Goal: Transaction & Acquisition: Purchase product/service

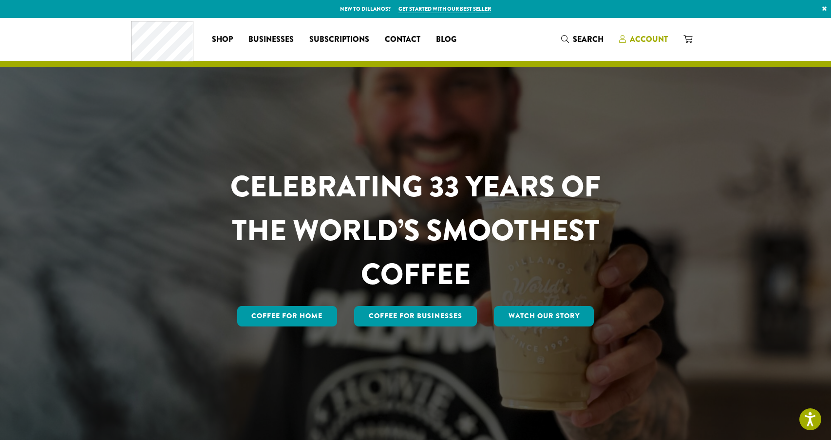
click at [645, 39] on span "Account" at bounding box center [649, 39] width 38 height 11
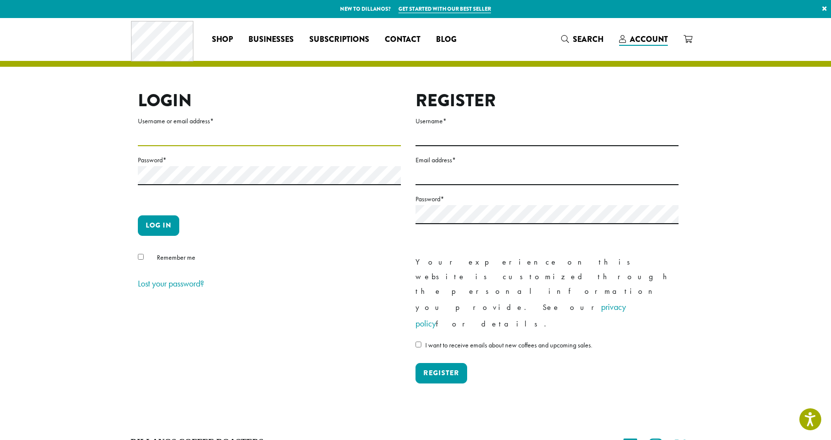
type input "**********"
click at [167, 220] on button "Log in" at bounding box center [158, 225] width 41 height 20
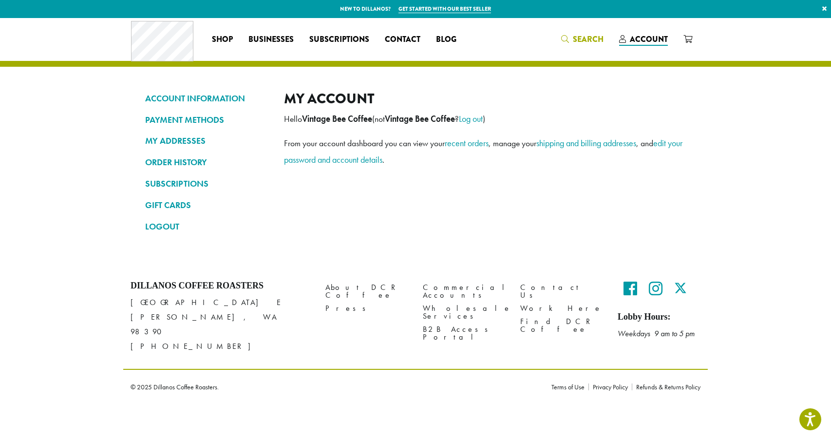
click at [584, 40] on span "Search" at bounding box center [588, 39] width 31 height 11
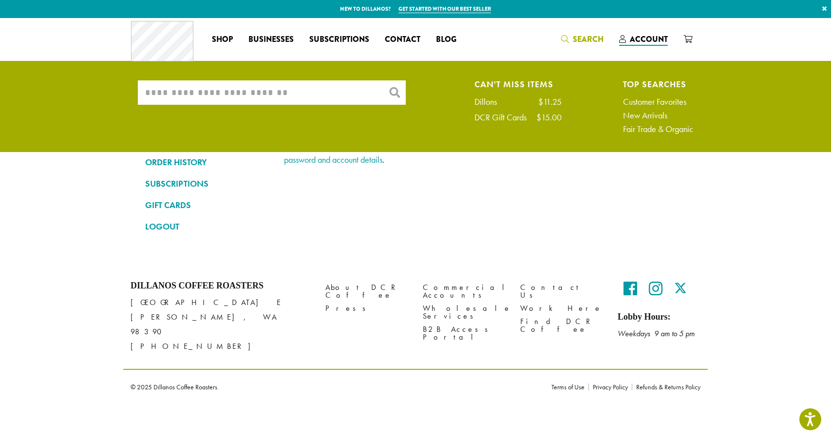
click at [216, 94] on input "What are you searching for?" at bounding box center [272, 92] width 268 height 24
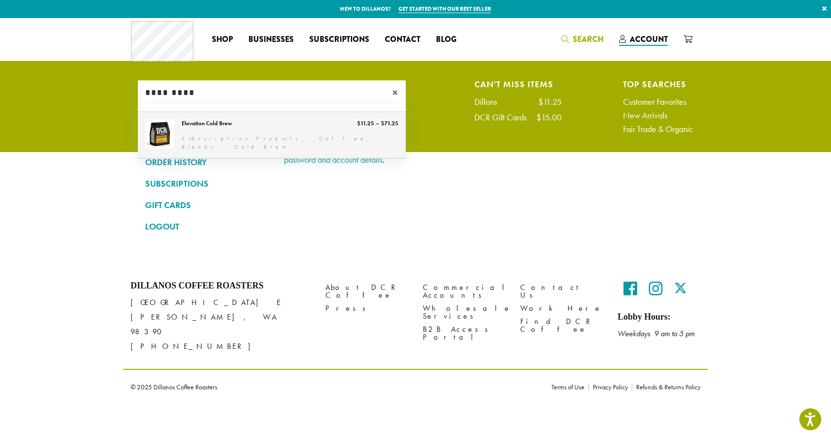
type input "*********"
click at [190, 134] on link "Elevation Cold Brew" at bounding box center [272, 135] width 268 height 46
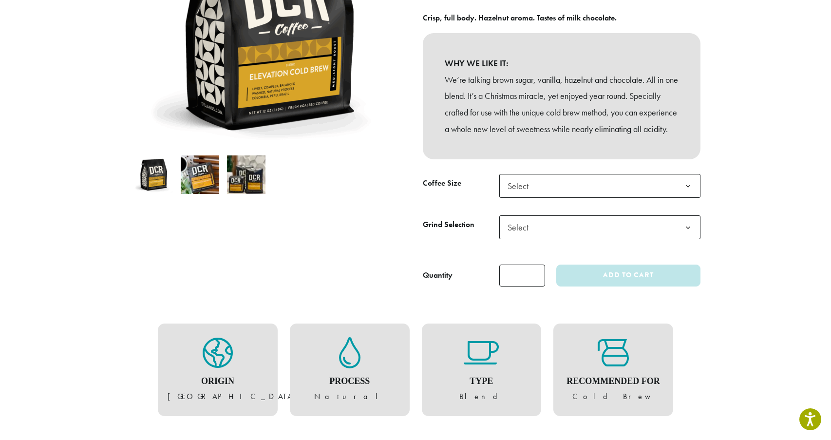
scroll to position [209, 0]
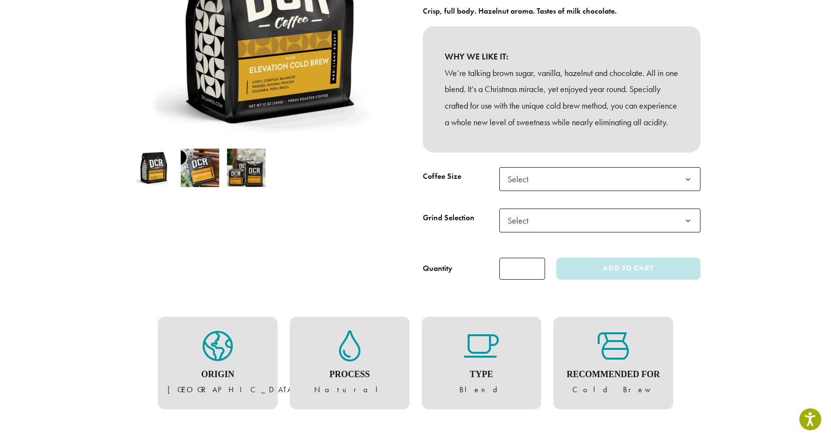
click at [577, 191] on span "Select" at bounding box center [599, 179] width 201 height 24
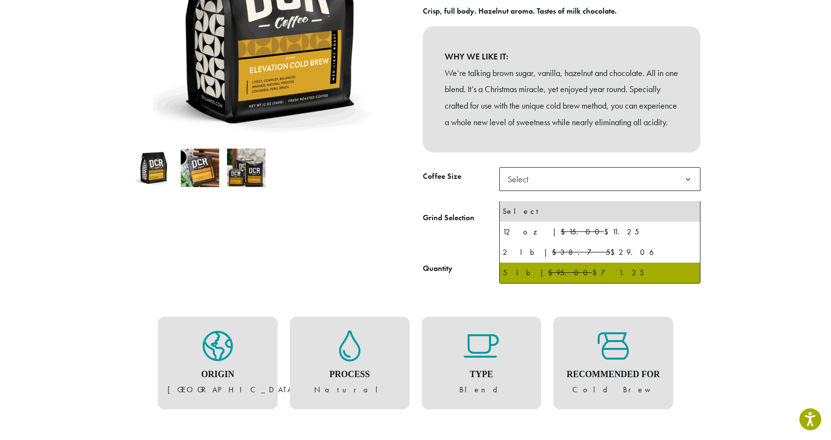
select select "**********"
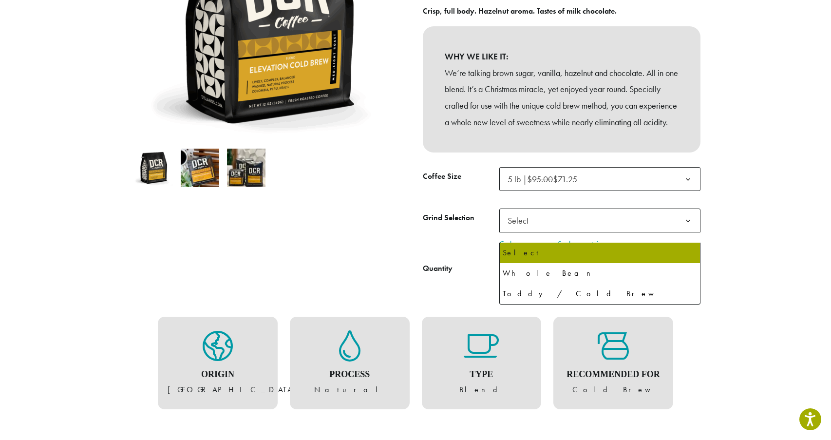
click at [560, 232] on span "Select" at bounding box center [599, 221] width 201 height 24
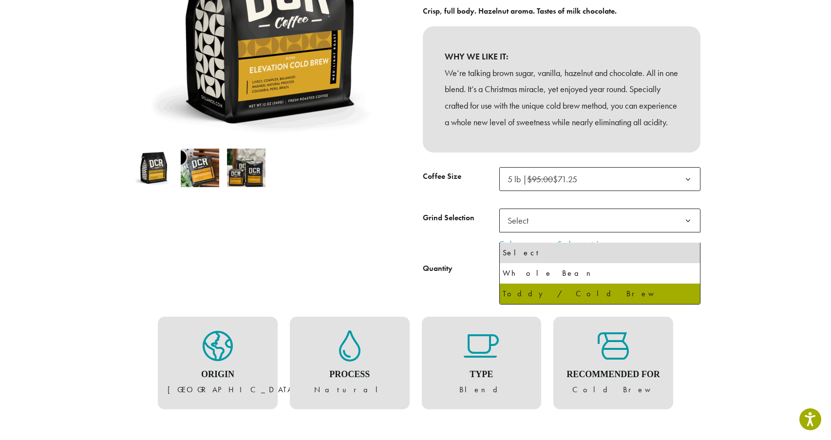
select select "**********"
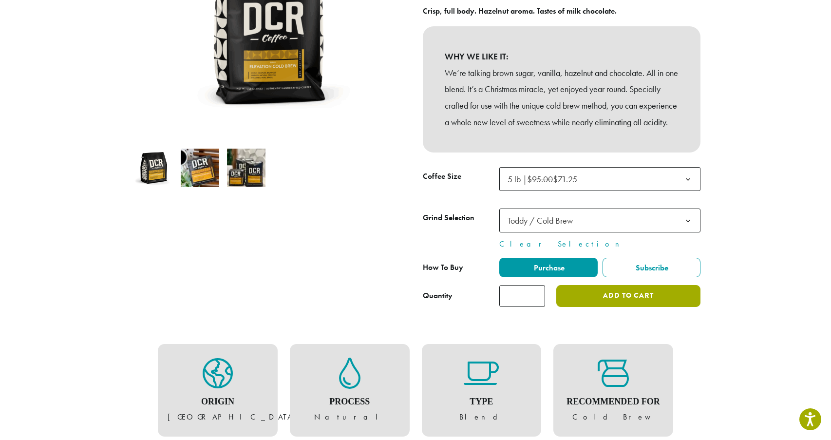
click at [588, 307] on button "Add to cart" at bounding box center [628, 296] width 144 height 22
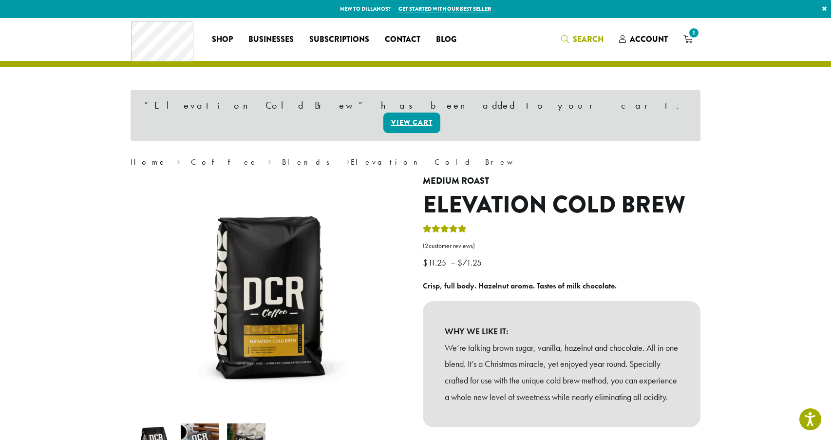
click at [588, 38] on span "Search" at bounding box center [588, 39] width 31 height 11
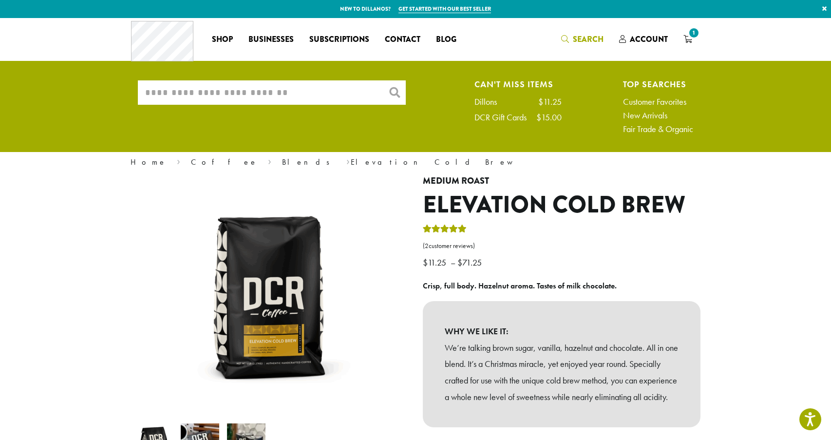
click at [324, 94] on input "What are you searching for?" at bounding box center [272, 92] width 268 height 24
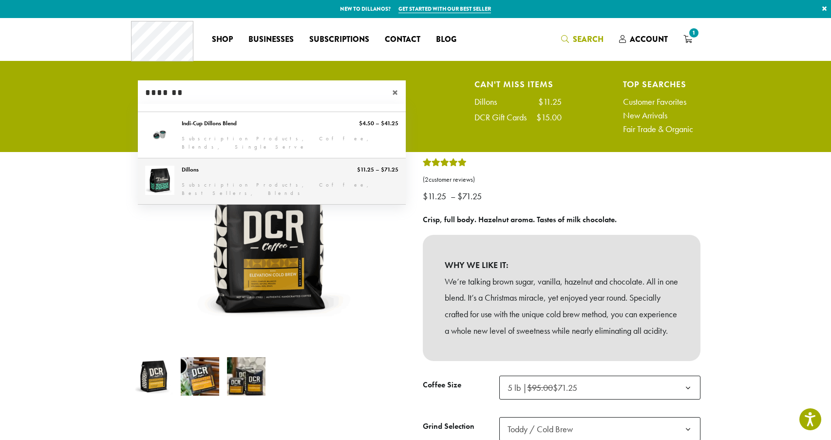
type input "*******"
click at [306, 173] on link "Dillons" at bounding box center [272, 181] width 268 height 46
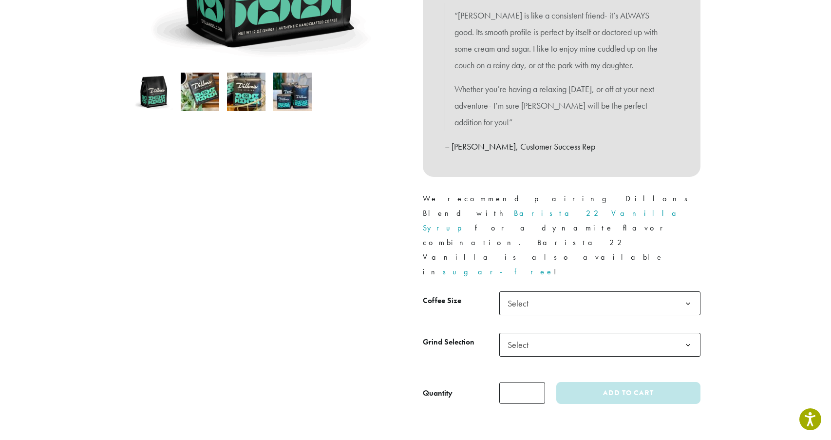
scroll to position [286, 0]
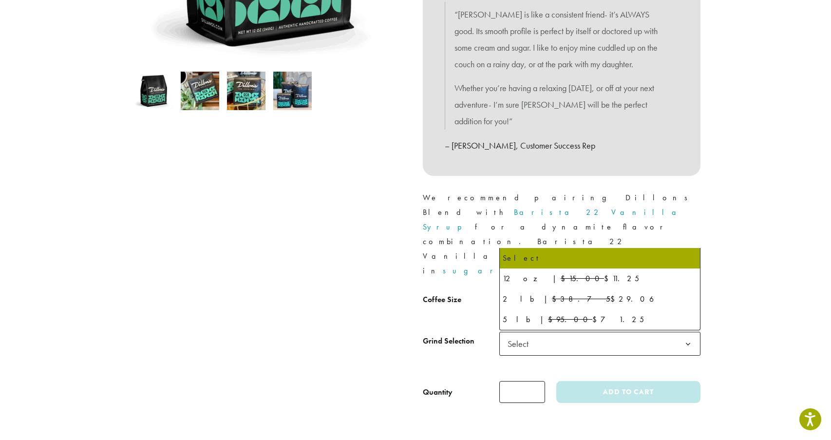
click at [530, 293] on span "Select" at bounding box center [521, 302] width 35 height 19
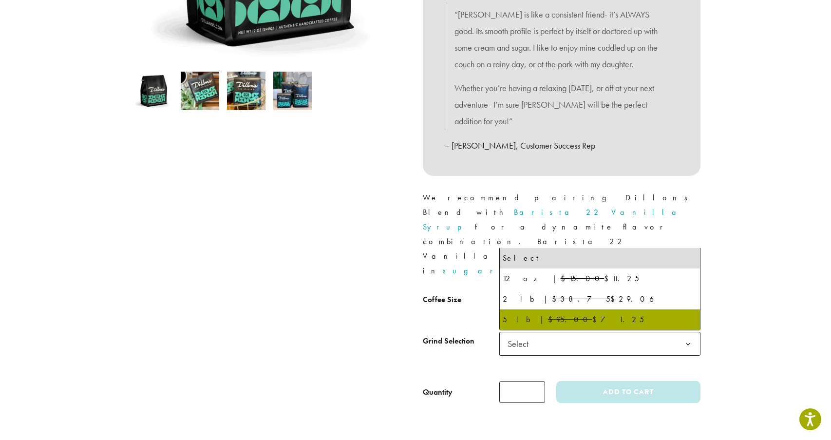
select select "**********"
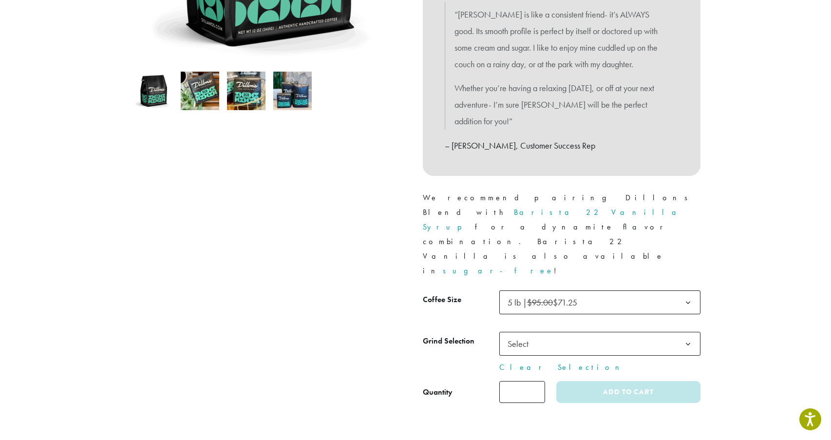
click at [526, 334] on span "Select" at bounding box center [521, 343] width 35 height 19
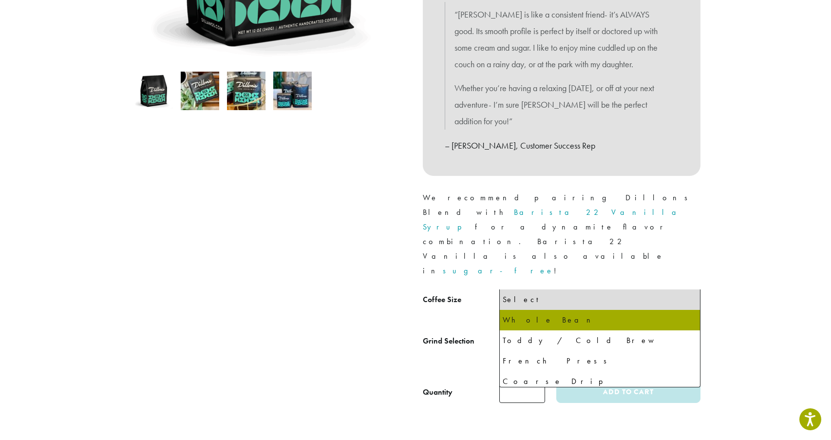
select select "**********"
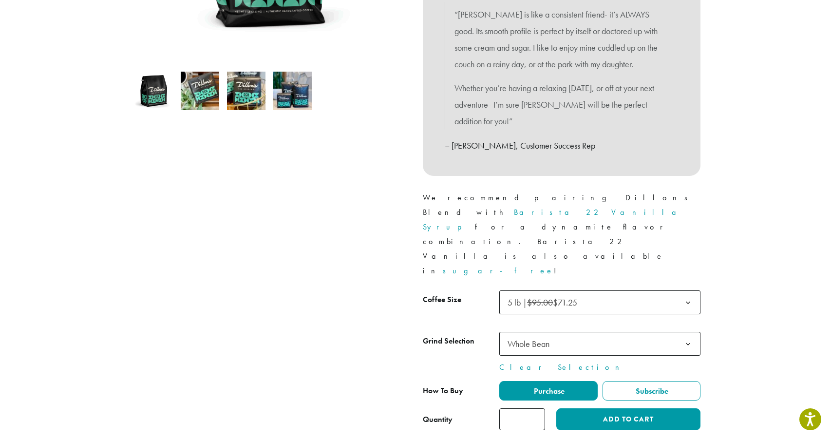
click at [524, 408] on input "*" at bounding box center [522, 419] width 46 height 22
type input "*"
click at [608, 408] on button "Add to cart" at bounding box center [628, 419] width 144 height 22
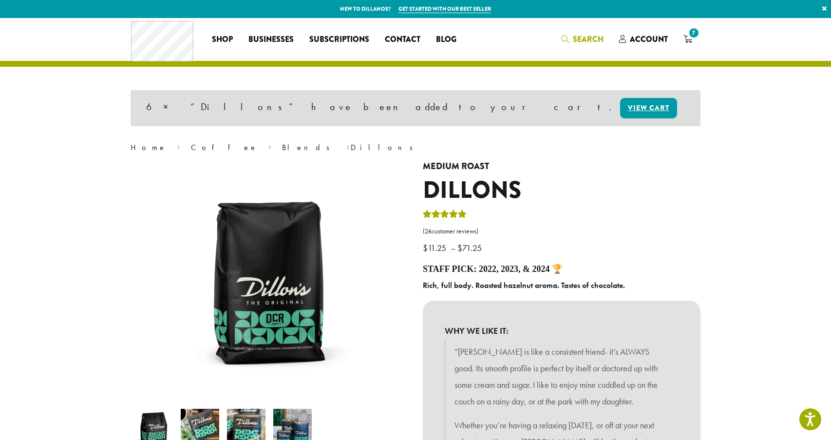
click at [578, 41] on span "Search" at bounding box center [588, 39] width 31 height 11
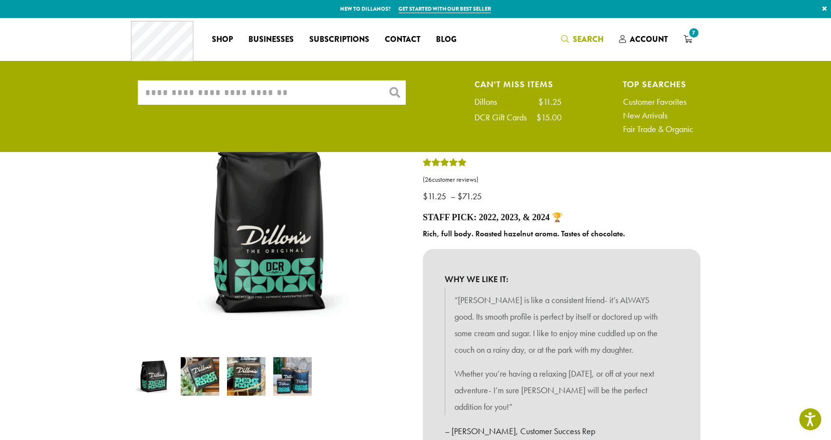
click at [335, 95] on input "What are you searching for?" at bounding box center [272, 92] width 268 height 24
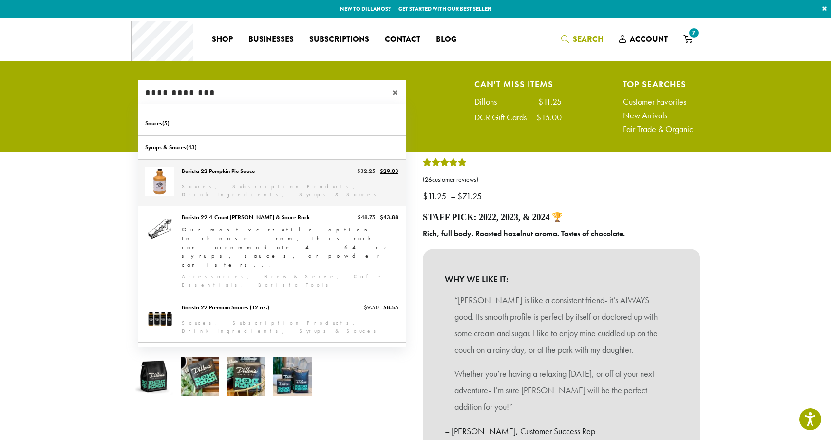
type input "**********"
click at [250, 177] on link "Barista 22 Pumpkin Pie Sauce" at bounding box center [272, 183] width 268 height 46
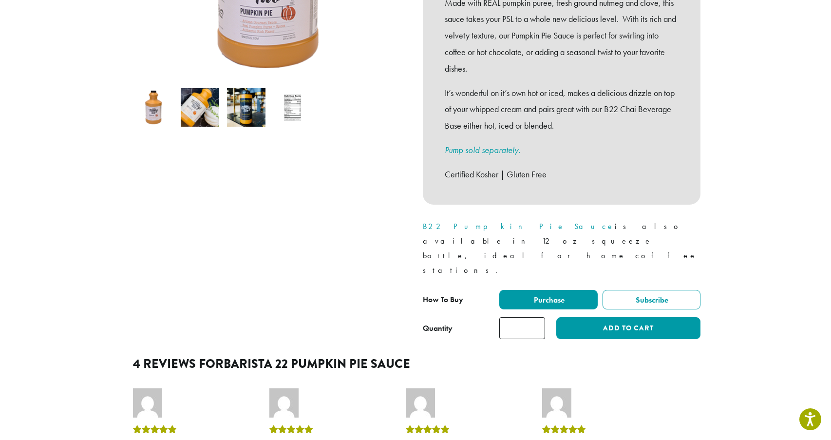
scroll to position [282, 0]
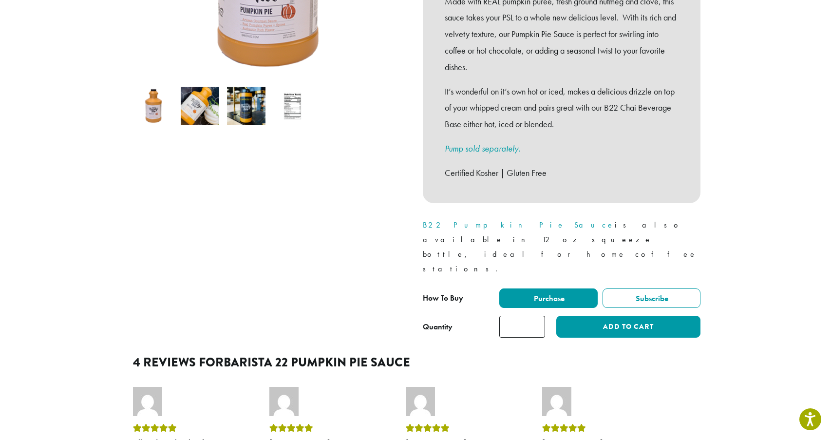
click at [536, 316] on input "*" at bounding box center [522, 327] width 46 height 22
type input "*"
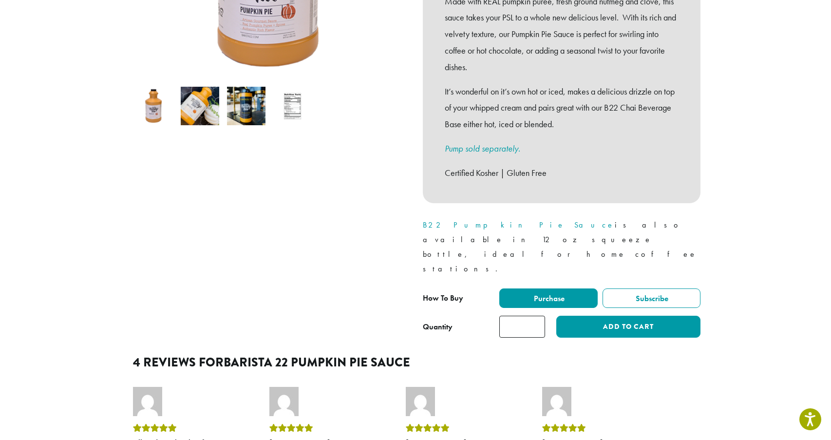
click at [536, 316] on input "*" at bounding box center [522, 327] width 46 height 22
click at [582, 316] on button "Add to cart" at bounding box center [628, 327] width 144 height 22
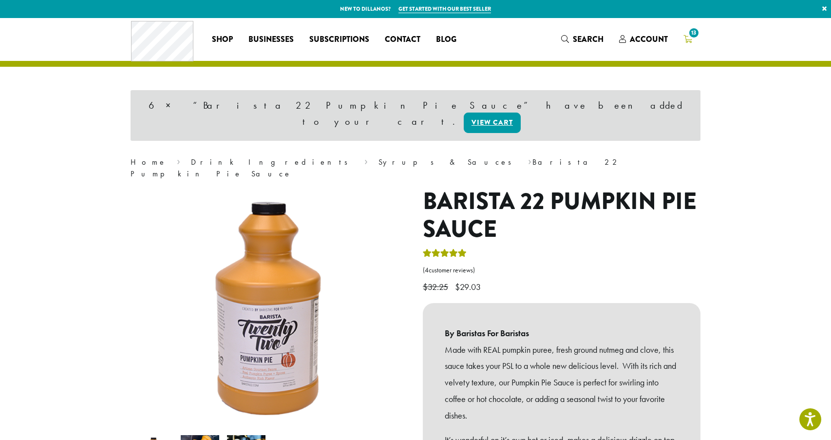
click at [696, 37] on span "13" at bounding box center [694, 32] width 13 height 13
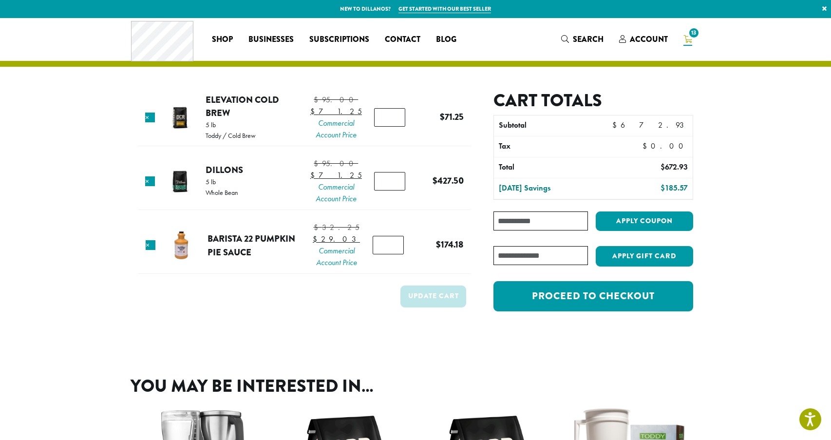
click at [538, 220] on input "Coupon:" at bounding box center [541, 220] width 95 height 19
type input "********"
click at [631, 222] on button "Apply coupon" at bounding box center [644, 221] width 97 height 20
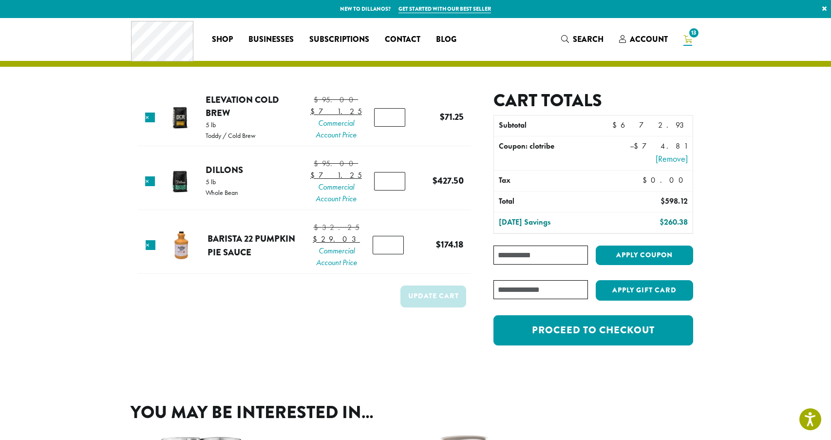
type input "*"
click at [393, 254] on input "*" at bounding box center [388, 245] width 31 height 19
click at [439, 307] on button "Update cart" at bounding box center [434, 297] width 66 height 22
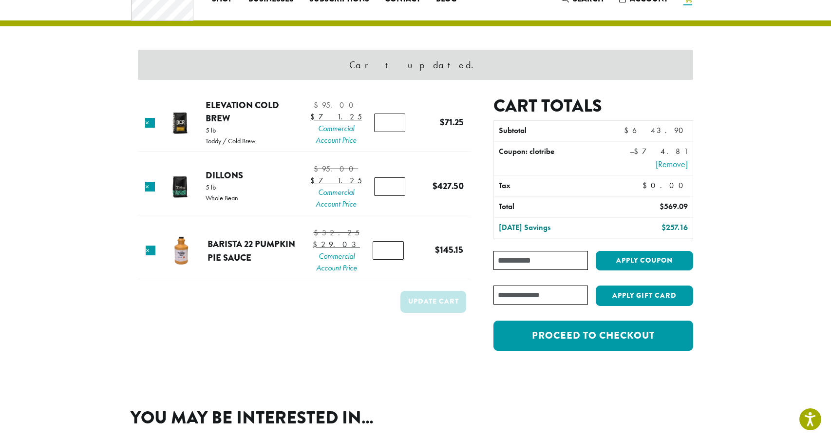
scroll to position [41, 0]
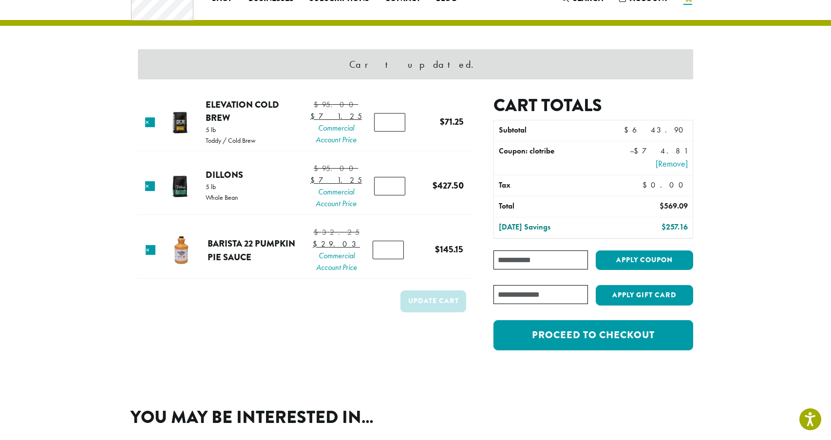
type input "*"
click at [394, 195] on input "*" at bounding box center [389, 186] width 31 height 19
click at [441, 312] on button "Update cart" at bounding box center [434, 301] width 66 height 22
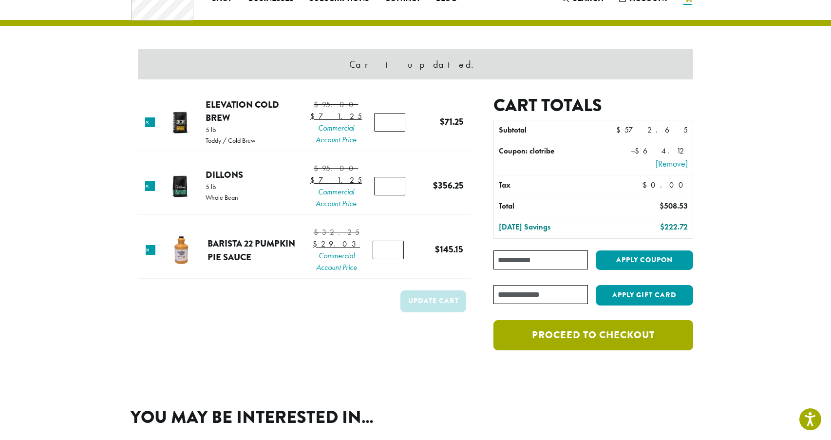
click at [614, 335] on link "Proceed to checkout" at bounding box center [594, 335] width 200 height 30
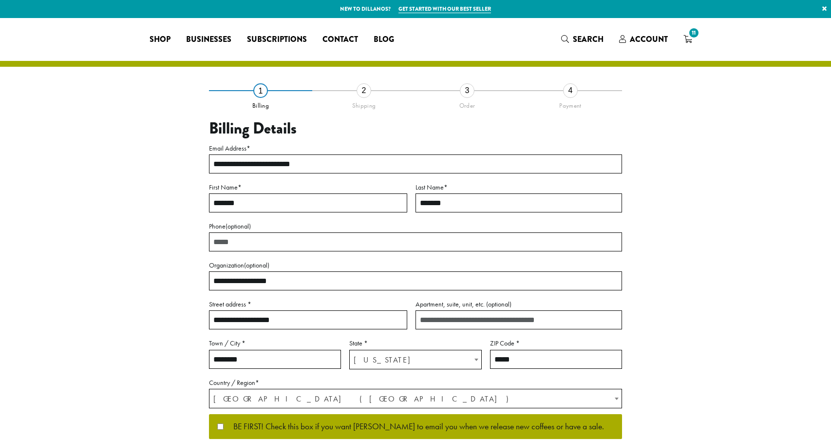
select select "**"
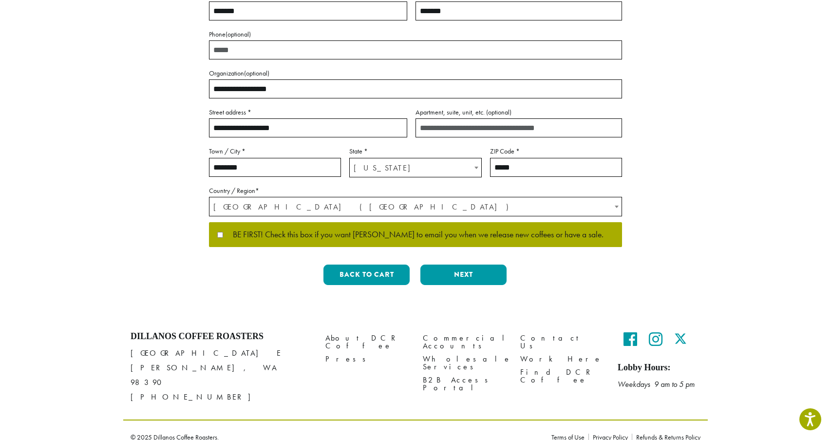
scroll to position [191, 0]
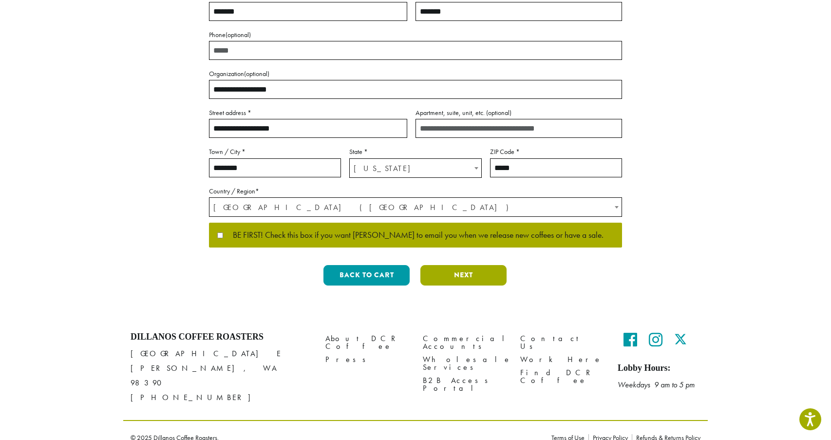
click at [456, 281] on button "Next" at bounding box center [464, 275] width 86 height 20
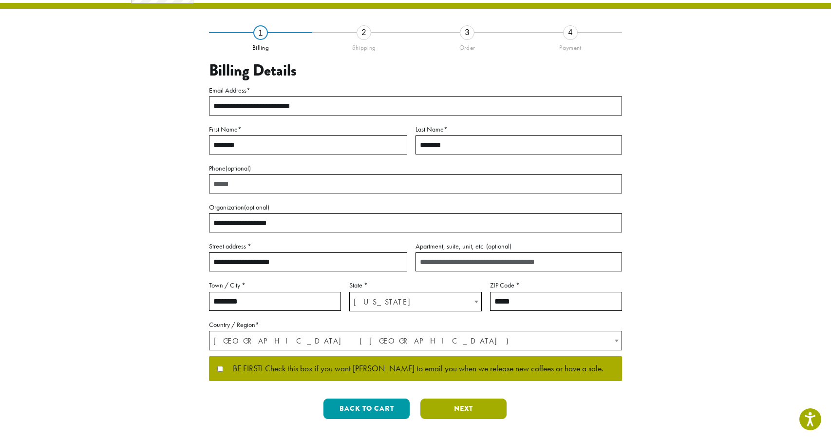
scroll to position [0, 0]
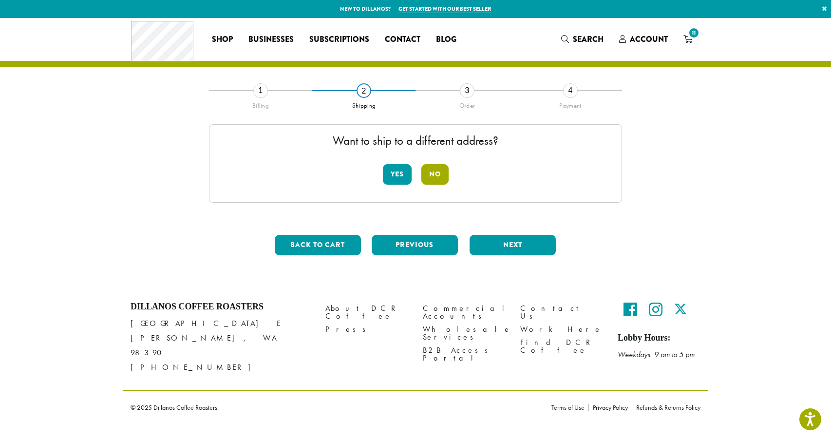
click at [435, 175] on button "No" at bounding box center [434, 174] width 27 height 20
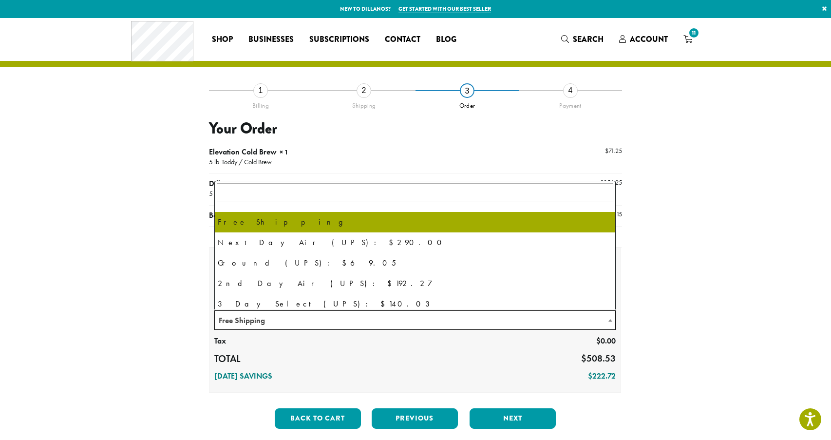
click at [356, 319] on span "Free Shipping" at bounding box center [415, 320] width 401 height 19
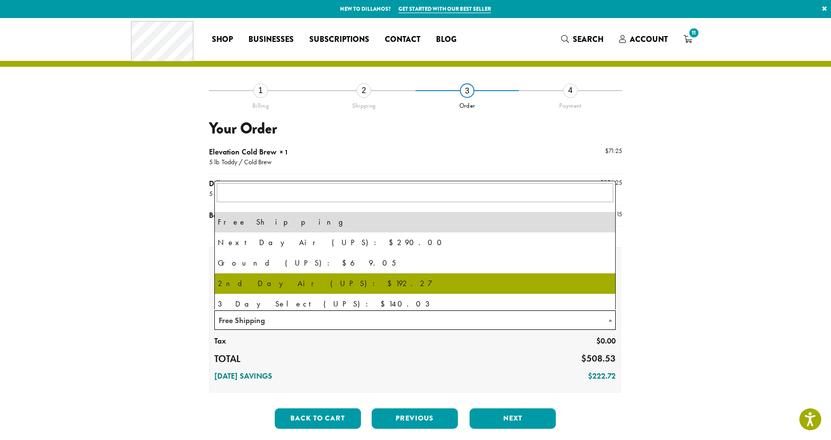
scroll to position [66, 0]
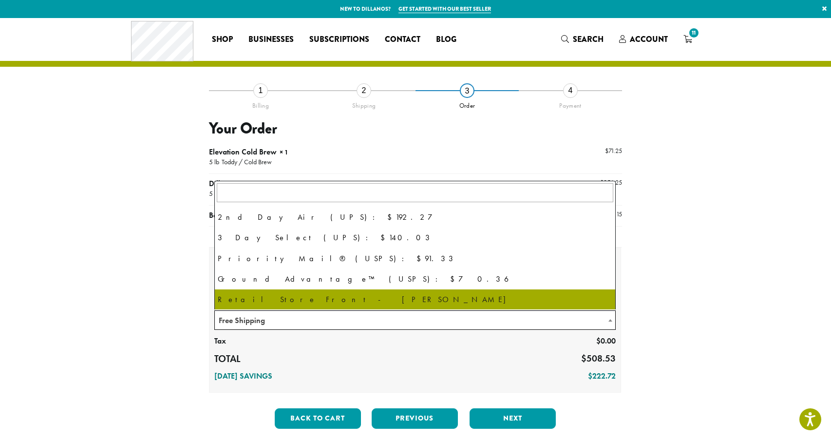
select select "**********"
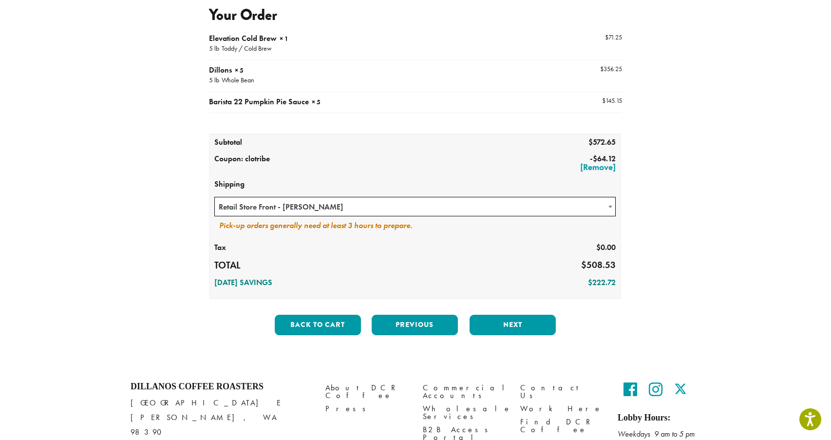
scroll to position [116, 0]
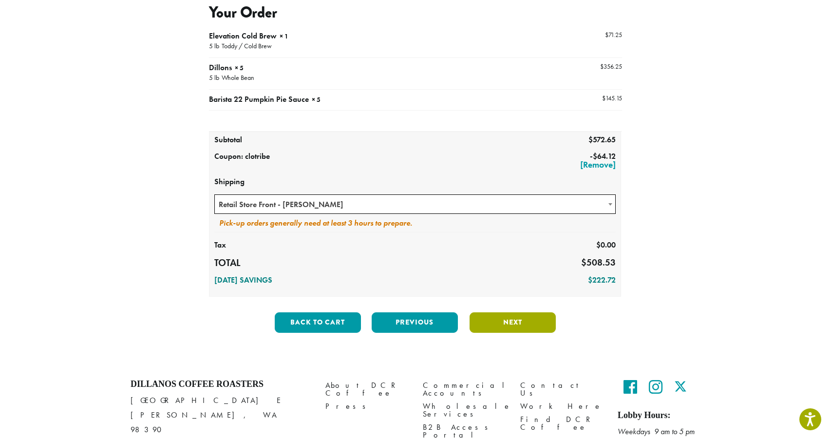
click at [514, 324] on button "Next" at bounding box center [513, 322] width 86 height 20
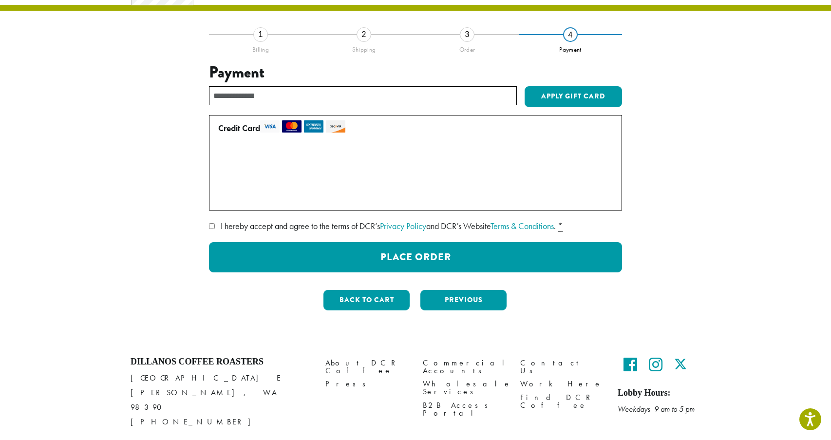
scroll to position [56, 0]
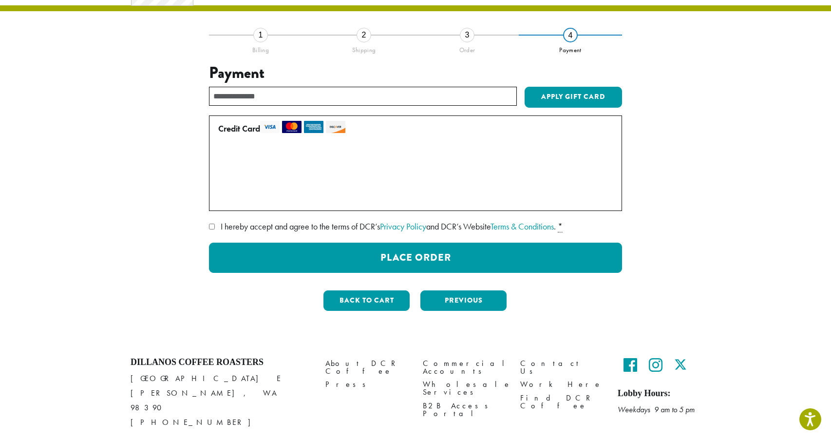
click at [210, 229] on label "I hereby accept and agree to the terms of DCR’s Privacy Policy and DCR’s Websit…" at bounding box center [415, 227] width 413 height 16
drag, startPoint x: 480, startPoint y: 301, endPoint x: 565, endPoint y: 283, distance: 86.3
click at [565, 283] on div "**********" at bounding box center [415, 177] width 413 height 284
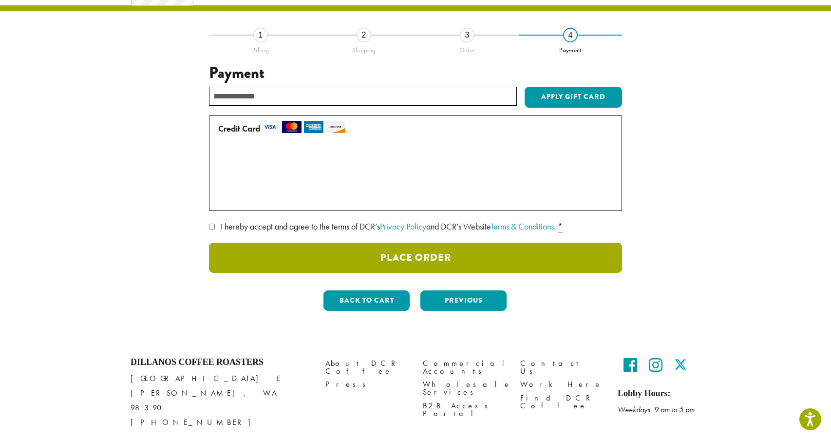
click at [544, 255] on button "Place Order" at bounding box center [415, 258] width 413 height 30
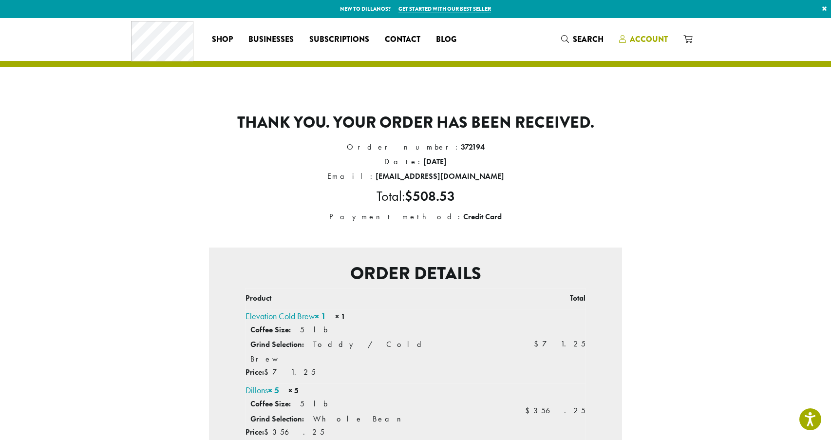
click at [646, 35] on span "Account" at bounding box center [649, 39] width 38 height 11
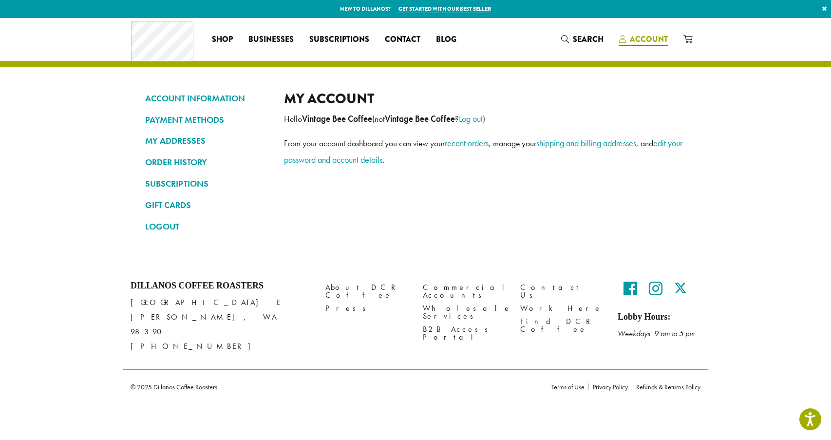
click at [650, 40] on span "Account" at bounding box center [649, 39] width 38 height 11
